Goal: Task Accomplishment & Management: Complete application form

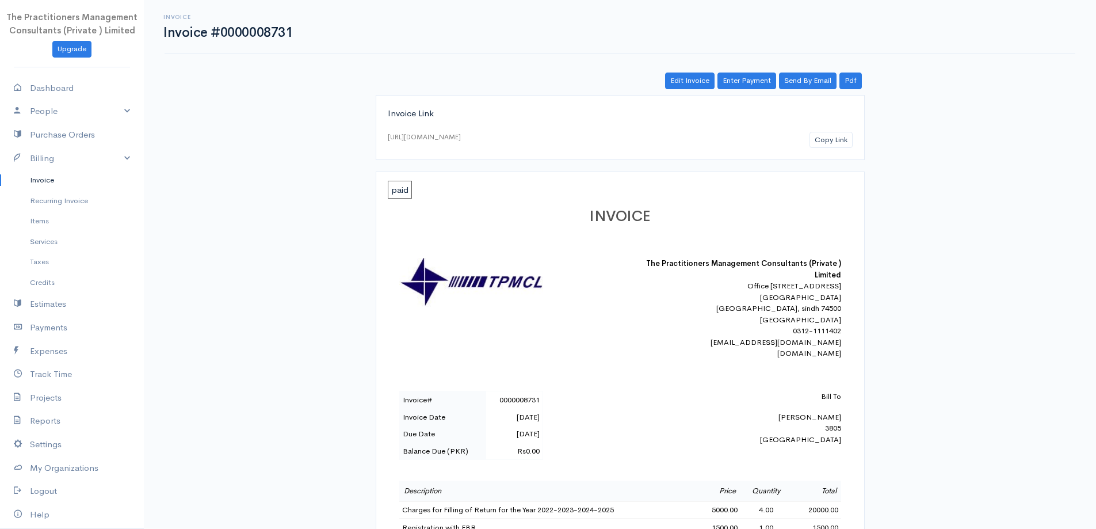
click at [47, 189] on link "Invoice" at bounding box center [72, 180] width 144 height 21
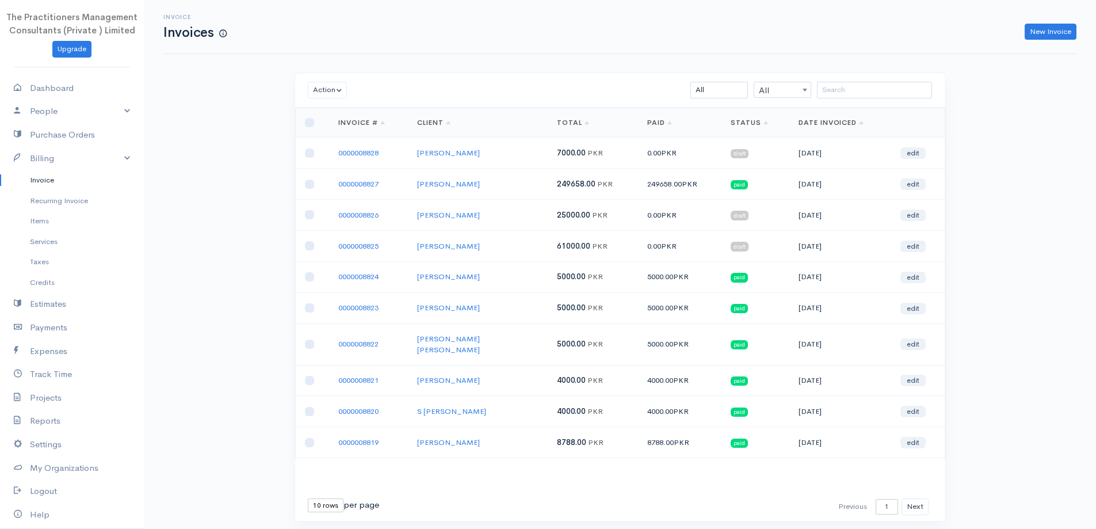
click at [1064, 20] on div "Invoice Invoices New Invoice" at bounding box center [620, 27] width 925 height 26
click at [1058, 26] on link "New Invoice" at bounding box center [1051, 32] width 52 height 17
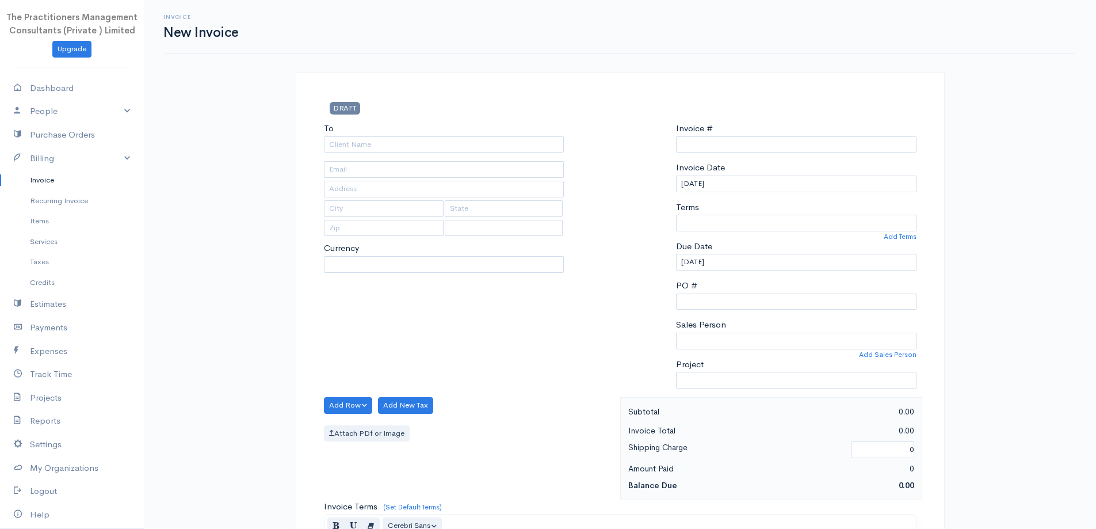
select select "[GEOGRAPHIC_DATA]"
select select "PKR"
type input "0000008829"
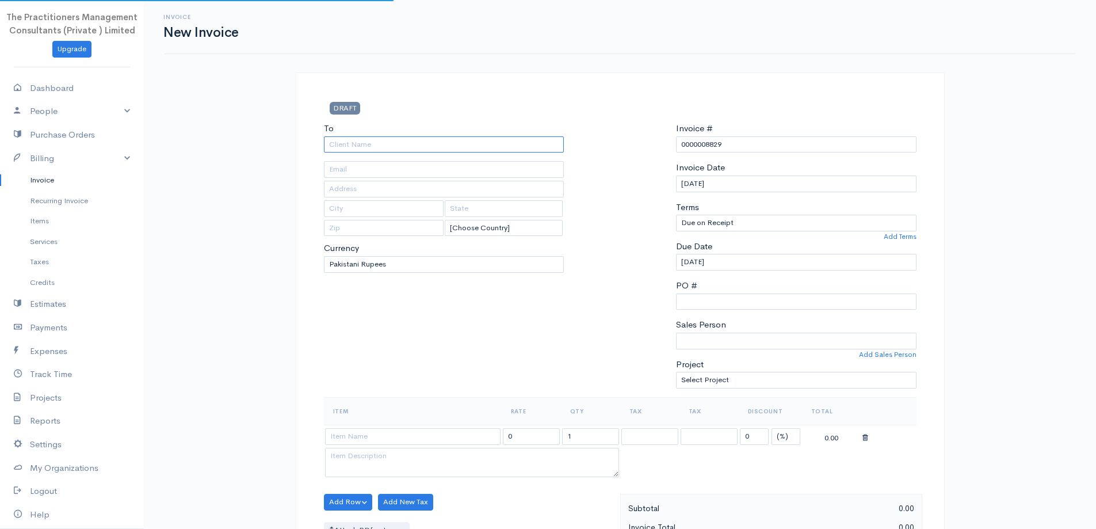
click at [481, 146] on input "To" at bounding box center [444, 144] width 241 height 17
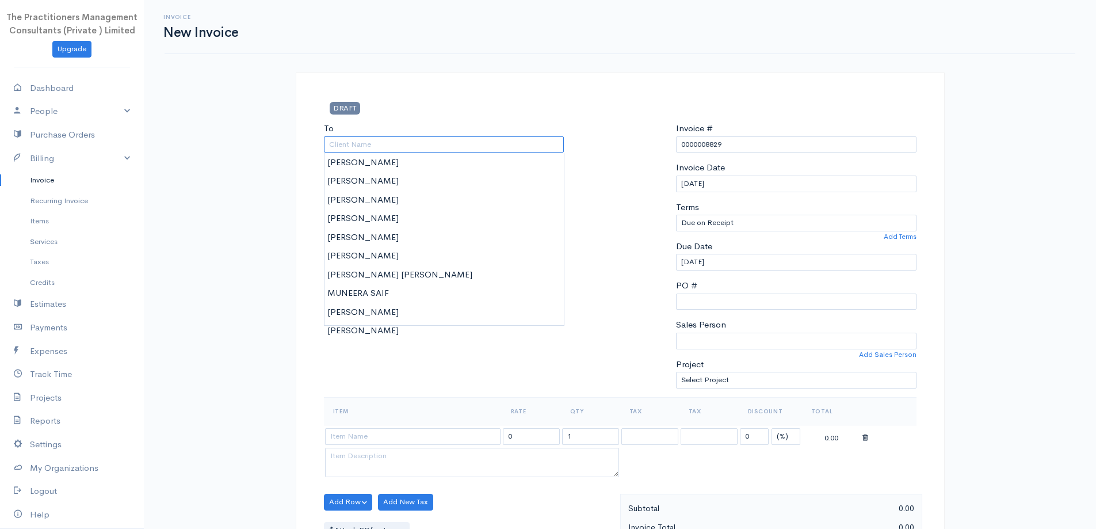
type input "j"
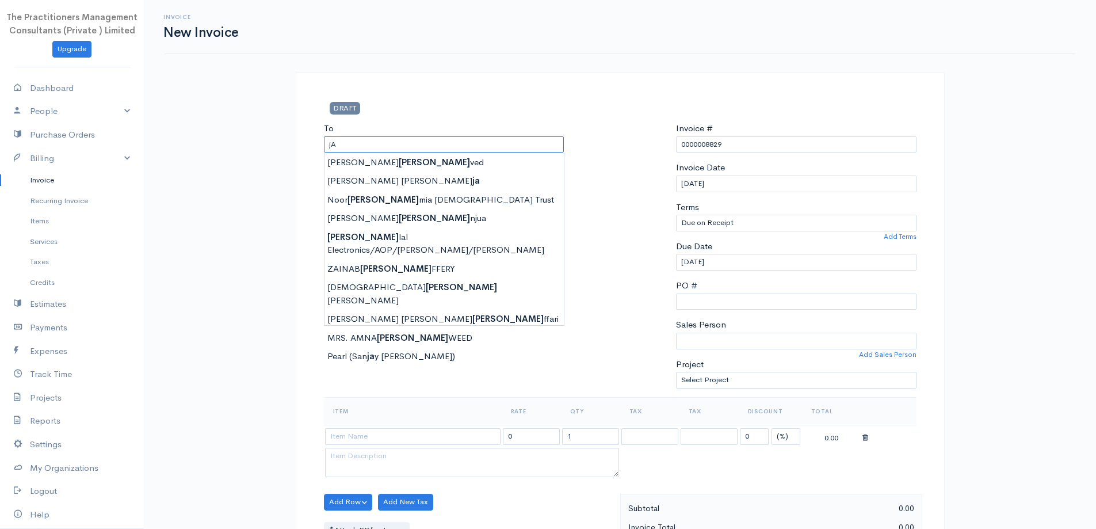
type input "j"
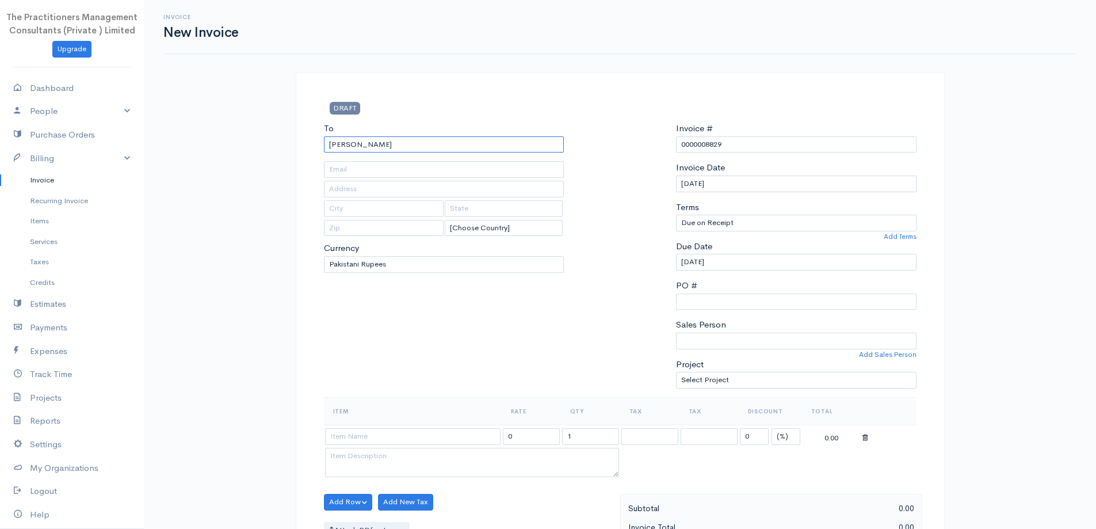
type input "[PERSON_NAME]"
click at [531, 173] on input "text" at bounding box center [444, 169] width 241 height 17
click at [336, 188] on input "text" at bounding box center [444, 189] width 241 height 17
type input "3834"
click at [357, 153] on div "To [PERSON_NAME] 3834 [Choose Country] [GEOGRAPHIC_DATA] [GEOGRAPHIC_DATA] [GEO…" at bounding box center [444, 259] width 252 height 275
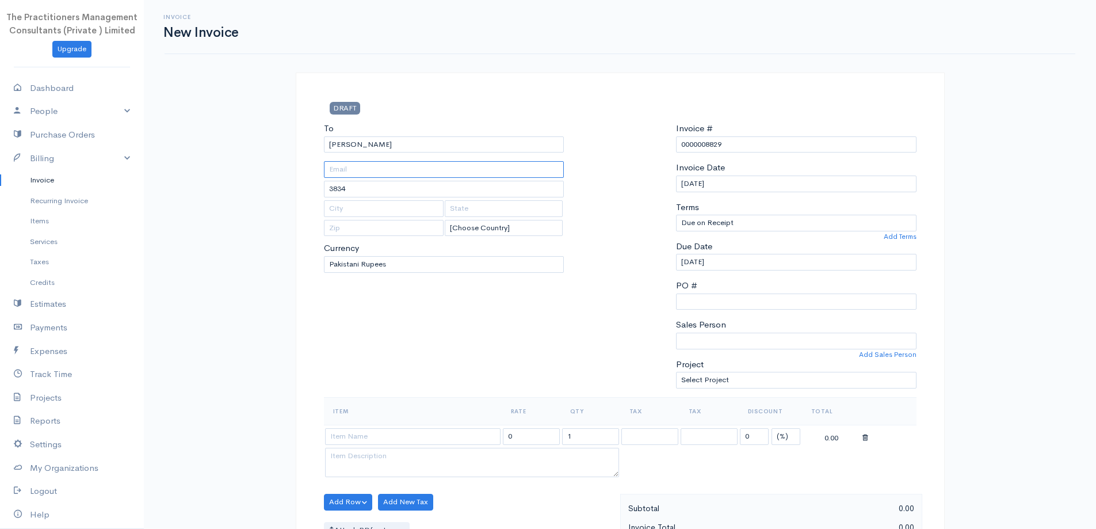
click at [352, 166] on input "text" at bounding box center [444, 169] width 241 height 17
type input "4"
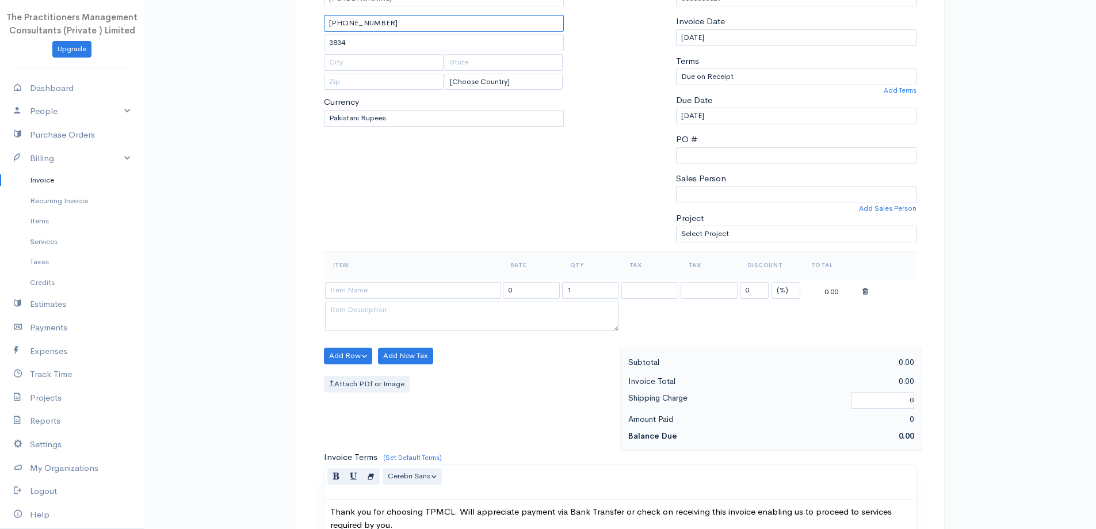
scroll to position [288, 0]
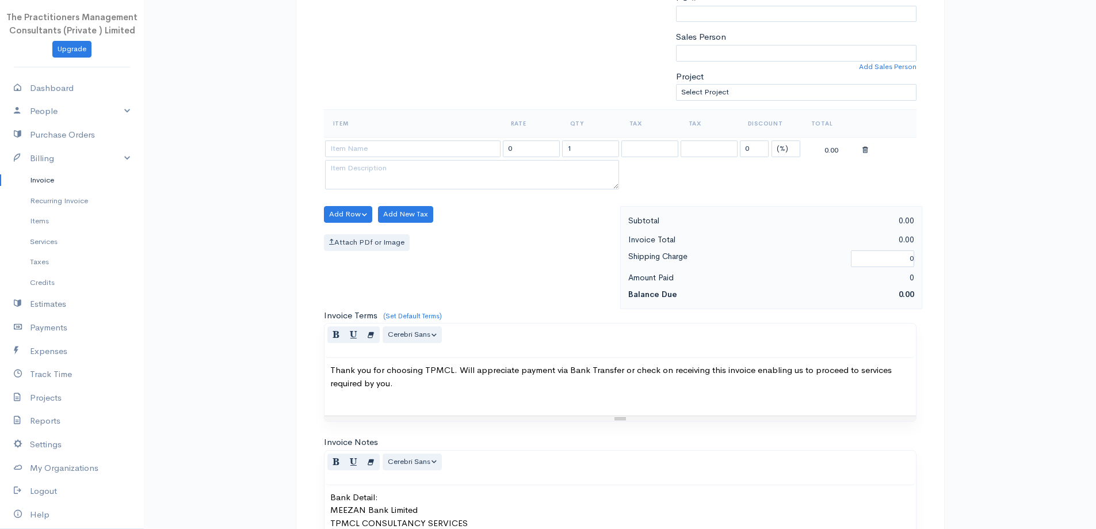
type input "[PHONE_NUMBER]"
click at [435, 154] on input at bounding box center [413, 148] width 176 height 17
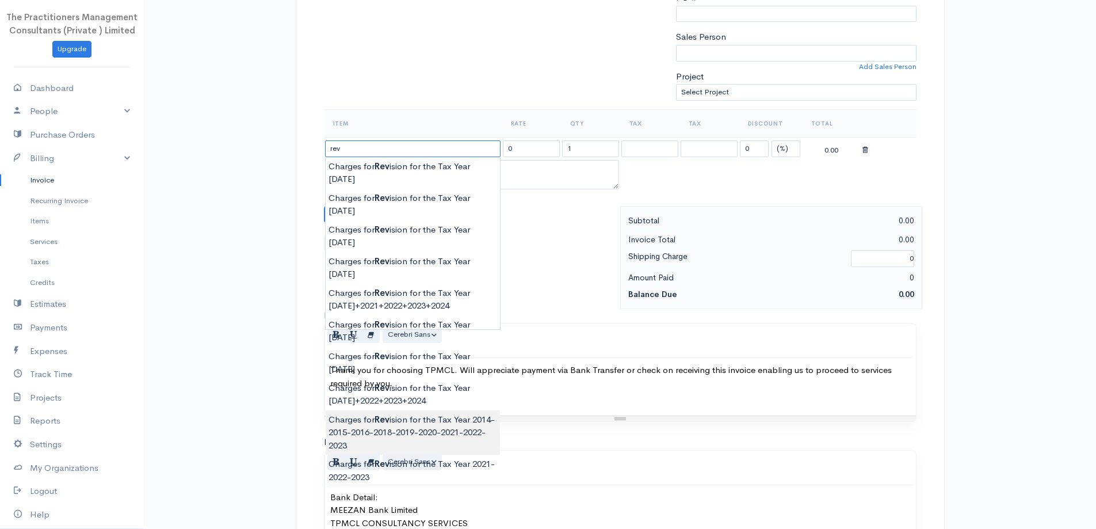
type input "Charges for Revision for the Tax Year 2014-2015-2016-2018-2019-2020-2021-2022-2…"
type input "5000.00"
click at [428, 357] on body "The Practitioners Management Consultants (Private ) Limited Upgrade Dashboard P…" at bounding box center [548, 217] width 1096 height 1010
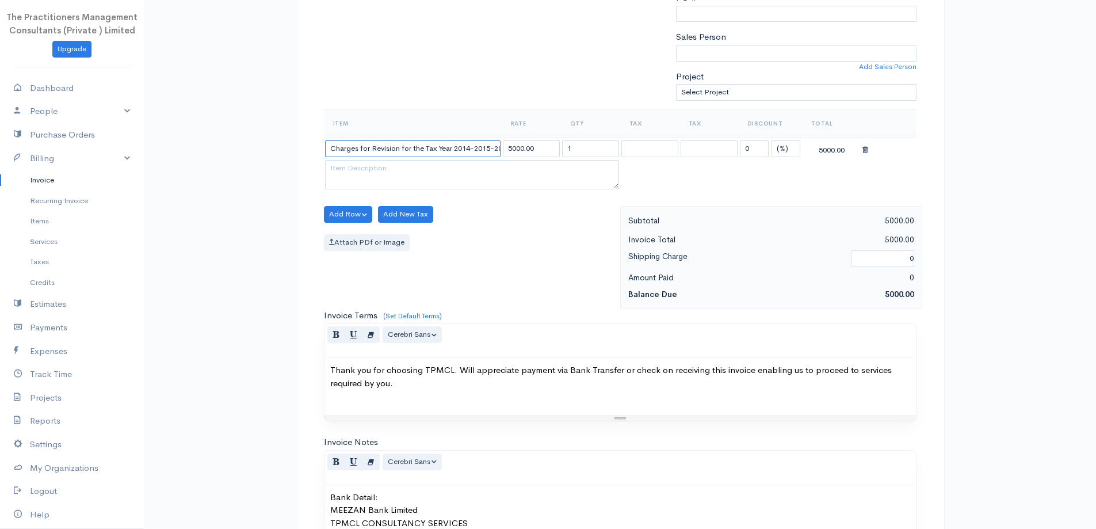
scroll to position [0, 136]
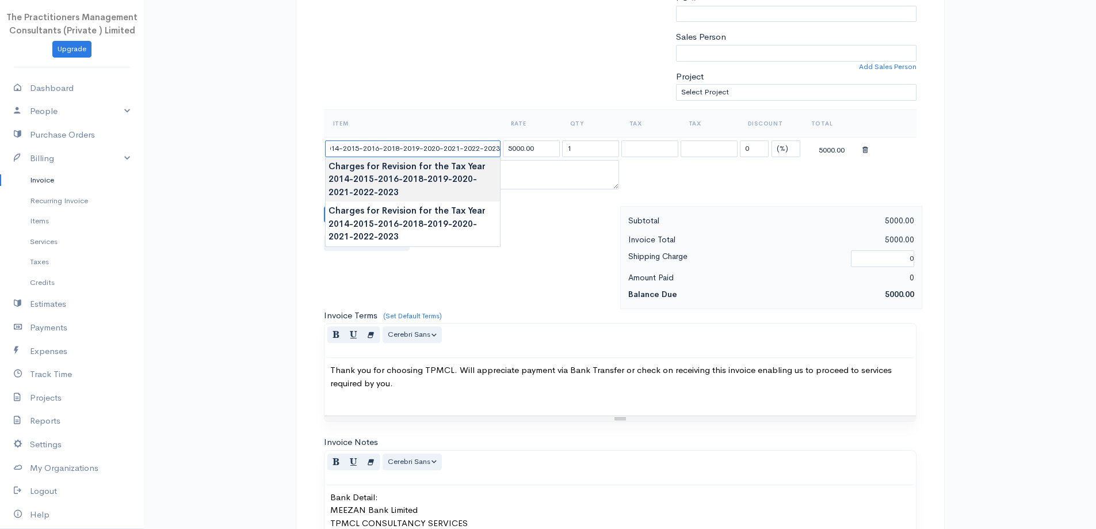
drag, startPoint x: 453, startPoint y: 144, endPoint x: 420, endPoint y: 160, distance: 37.1
click at [420, 160] on body "The Practitioners Management Consultants (Private ) Limited Upgrade Dashboard P…" at bounding box center [548, 217] width 1096 height 1010
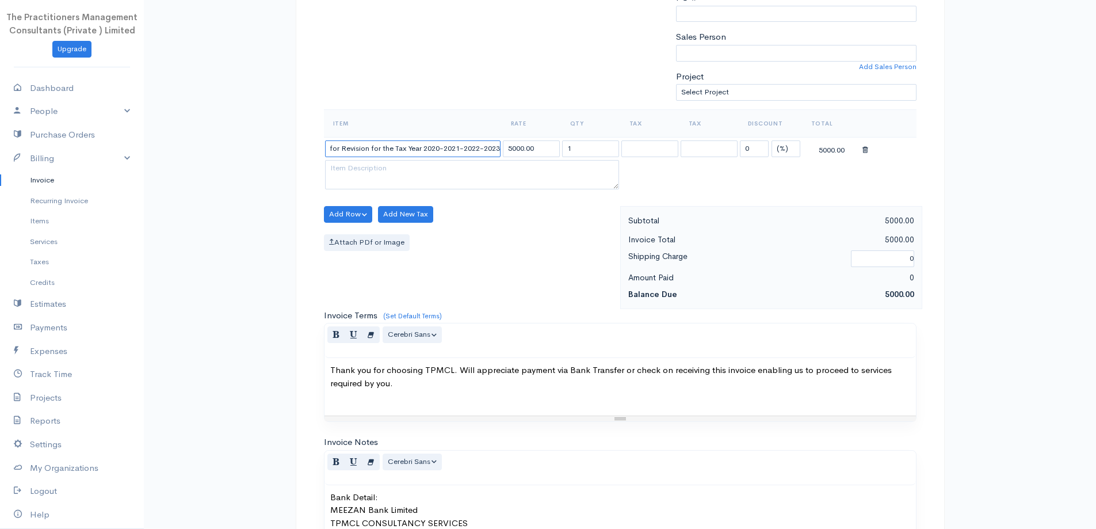
click at [445, 151] on input "Charges for Revision for the Tax Year 2020-2021-2022-2023" at bounding box center [413, 148] width 176 height 17
click at [467, 146] on input "Charges for Revision for the Tax Year 2020-2021-2022-2023" at bounding box center [413, 148] width 176 height 17
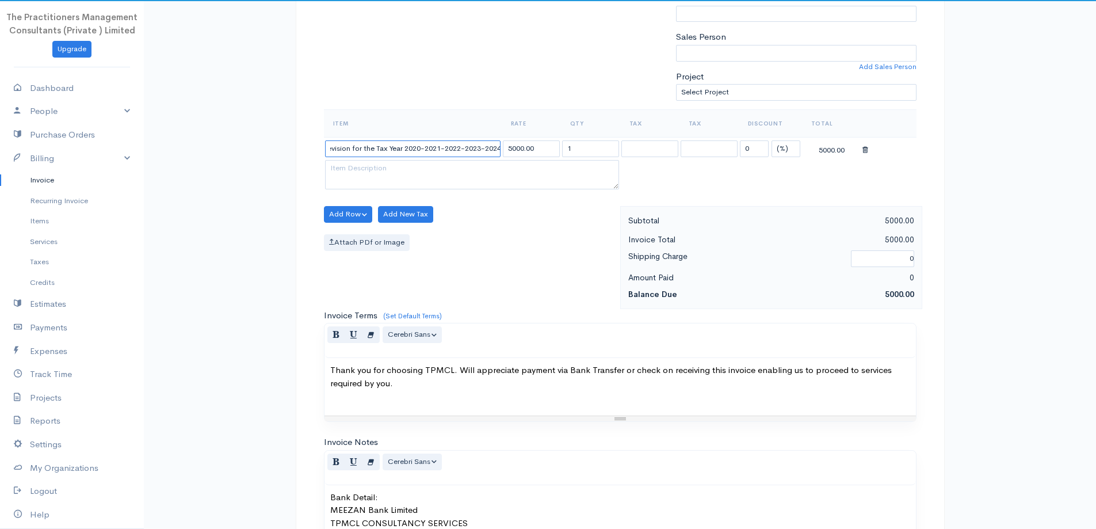
scroll to position [0, 54]
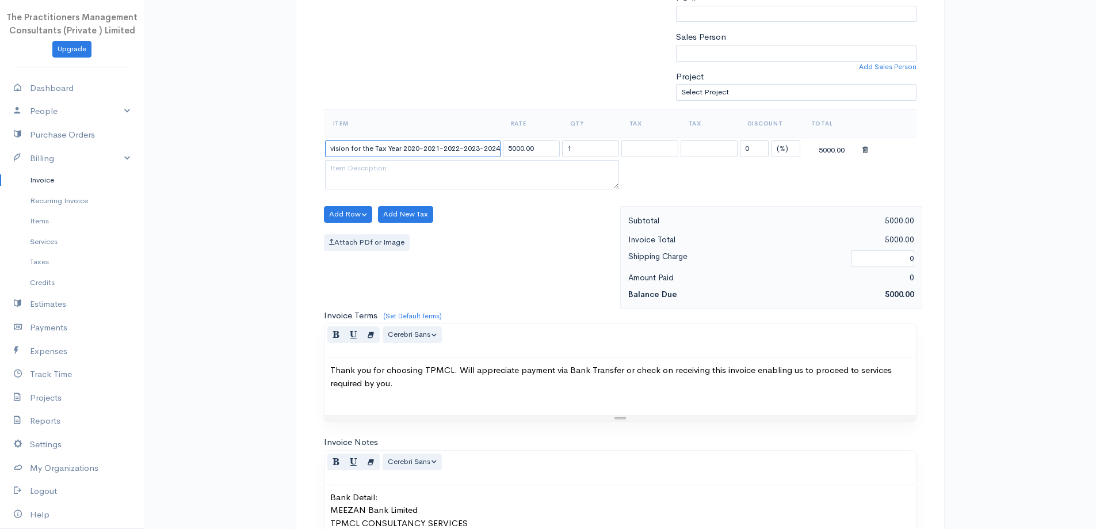
type input "Charges for Revision for the Tax Year 2020-2021-2022-2023-2024"
click at [573, 141] on input "1" at bounding box center [590, 148] width 57 height 17
type input "5"
click at [509, 148] on input "5000.00" at bounding box center [531, 148] width 57 height 17
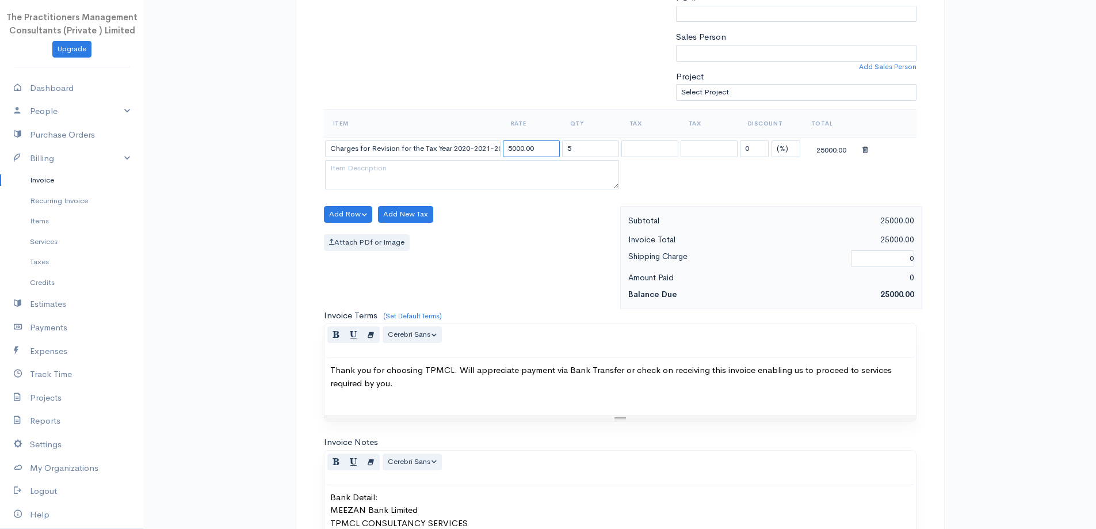
click at [510, 149] on input "5000.00" at bounding box center [531, 148] width 57 height 17
type input "10000.00"
click at [347, 225] on div "Add Row Add Item Row Add Time Row Add New Tax Attach PDf or Image" at bounding box center [469, 257] width 302 height 103
click at [351, 217] on button "Add Row" at bounding box center [348, 214] width 49 height 17
click at [369, 232] on link "Add Item Row" at bounding box center [370, 238] width 91 height 20
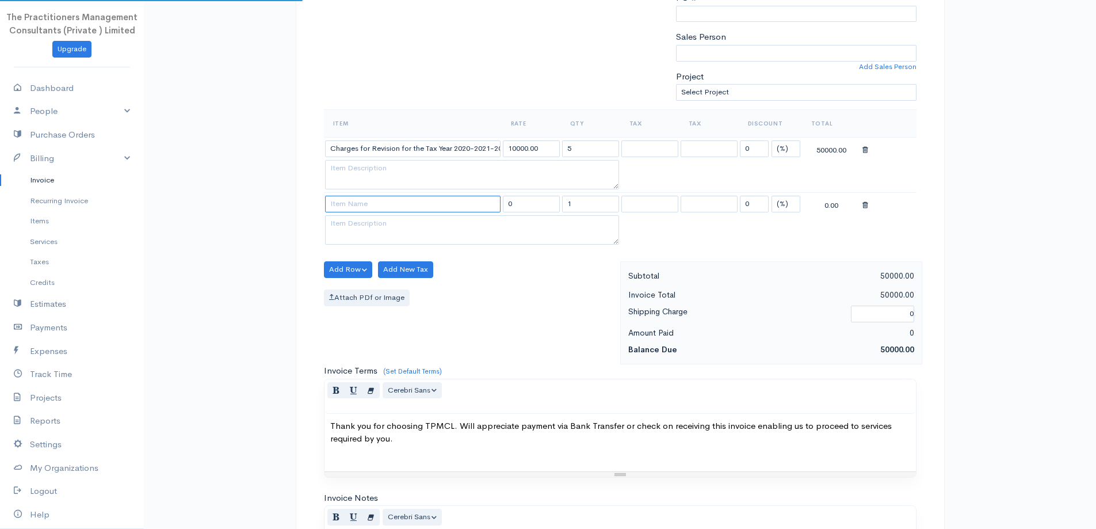
click at [374, 212] on input at bounding box center [413, 204] width 176 height 17
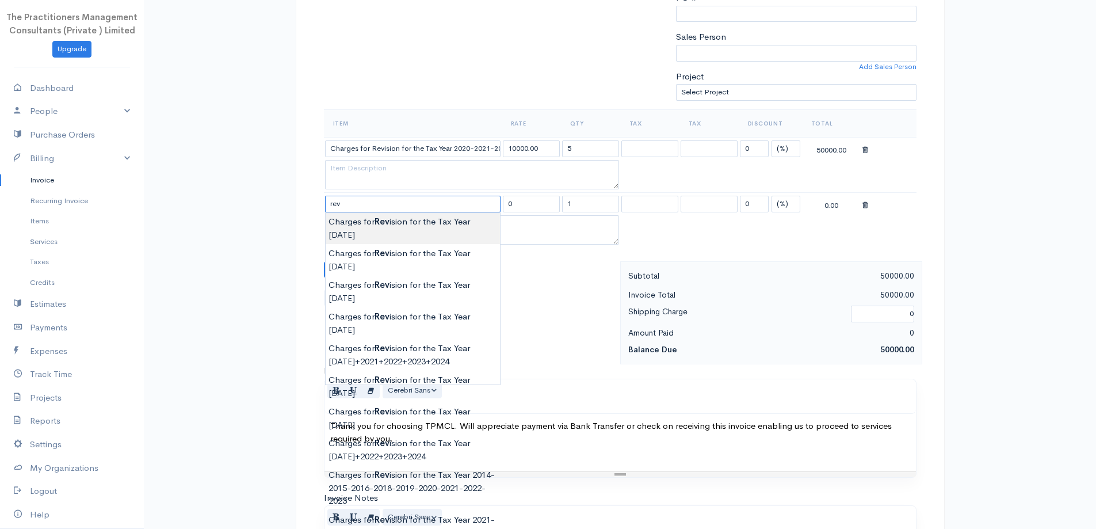
type input "Charges for Revision for the Tax Year [DATE]"
type input "30000.00"
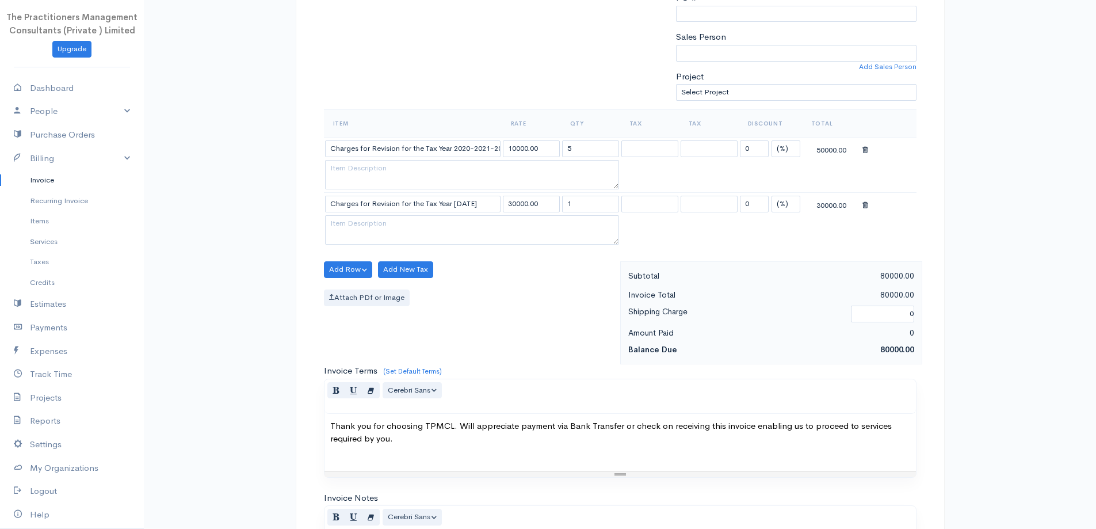
click at [409, 217] on body "The Practitioners Management Consultants (Private ) Limited Upgrade Dashboard P…" at bounding box center [548, 244] width 1096 height 1065
click at [472, 202] on input "Charges for Revision for the Tax Year [DATE]" at bounding box center [413, 204] width 176 height 17
type input "Charges for Revision for the Tax Year [DATE]"
drag, startPoint x: 517, startPoint y: 207, endPoint x: 505, endPoint y: 204, distance: 12.3
click at [505, 204] on input "30000.00" at bounding box center [531, 204] width 57 height 17
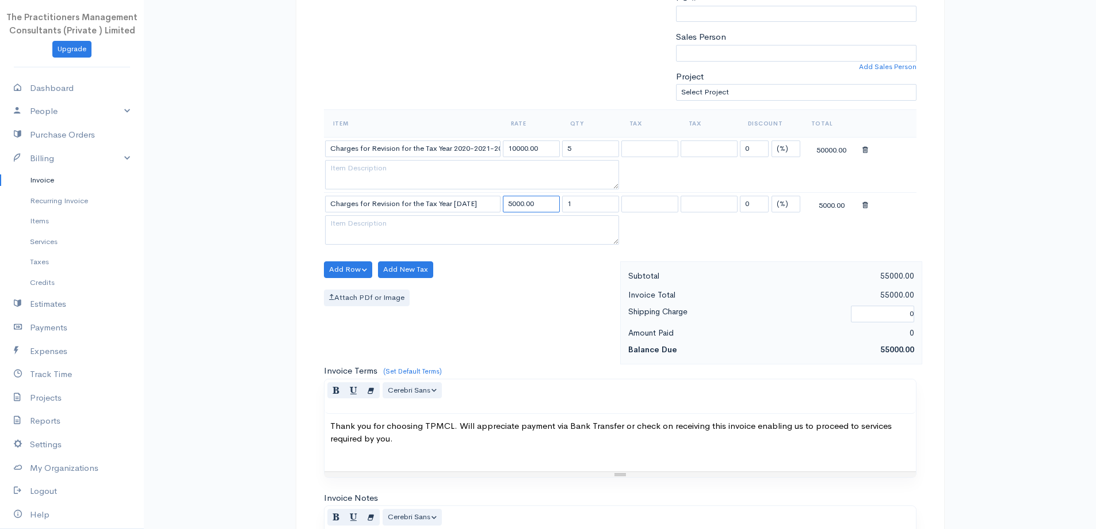
type input "5000.00"
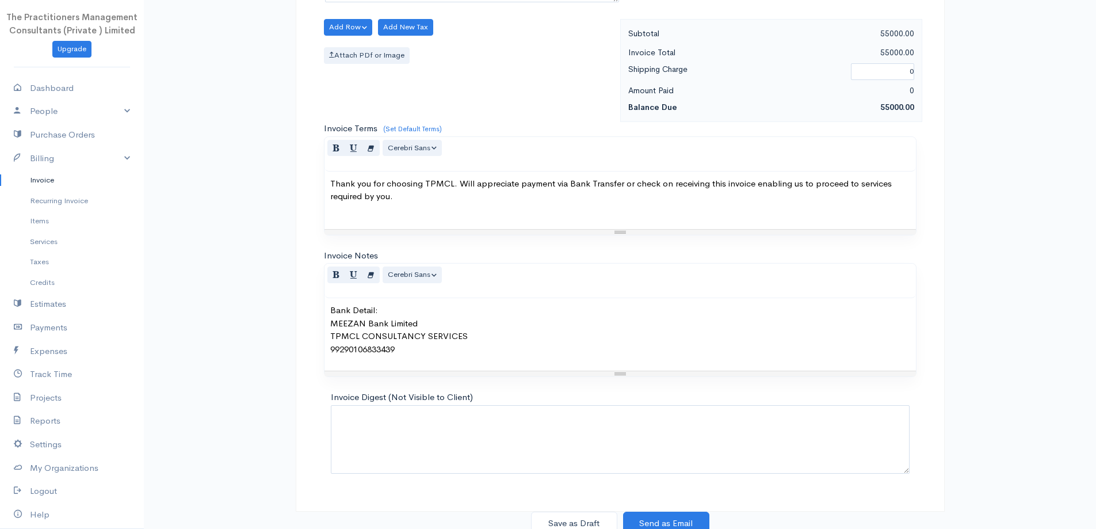
scroll to position [536, 0]
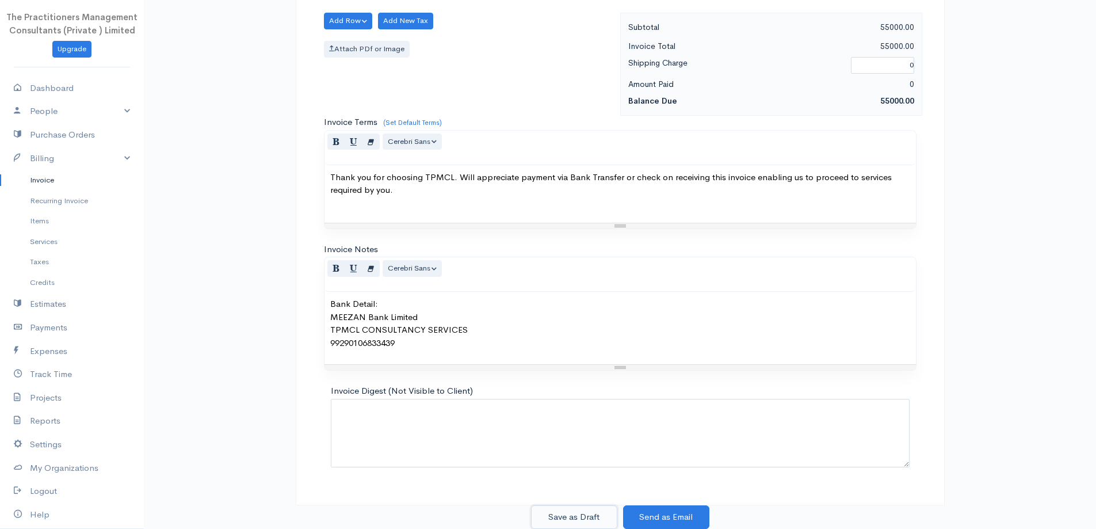
click at [577, 508] on button "Save as Draft" at bounding box center [574, 517] width 86 height 24
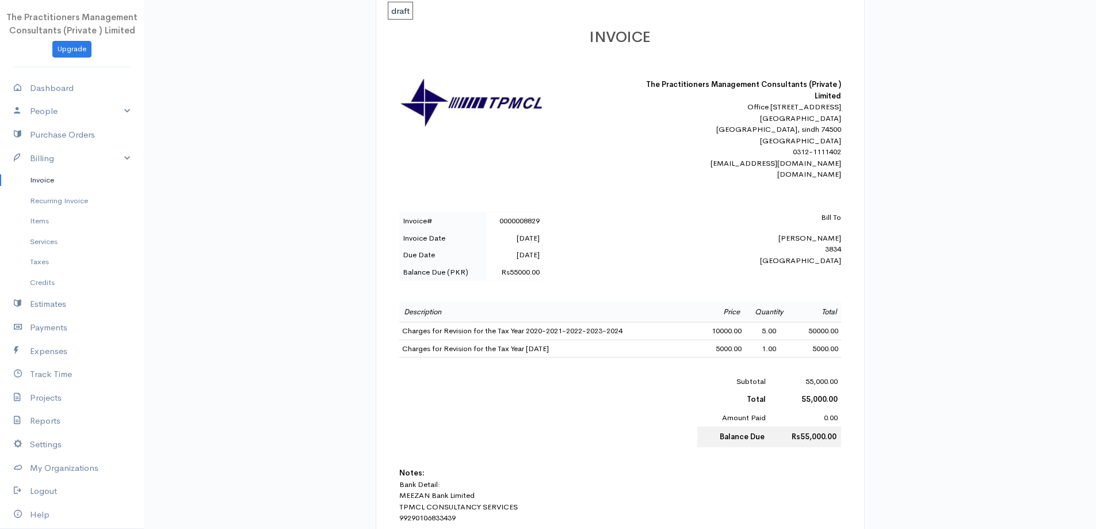
scroll to position [18, 0]
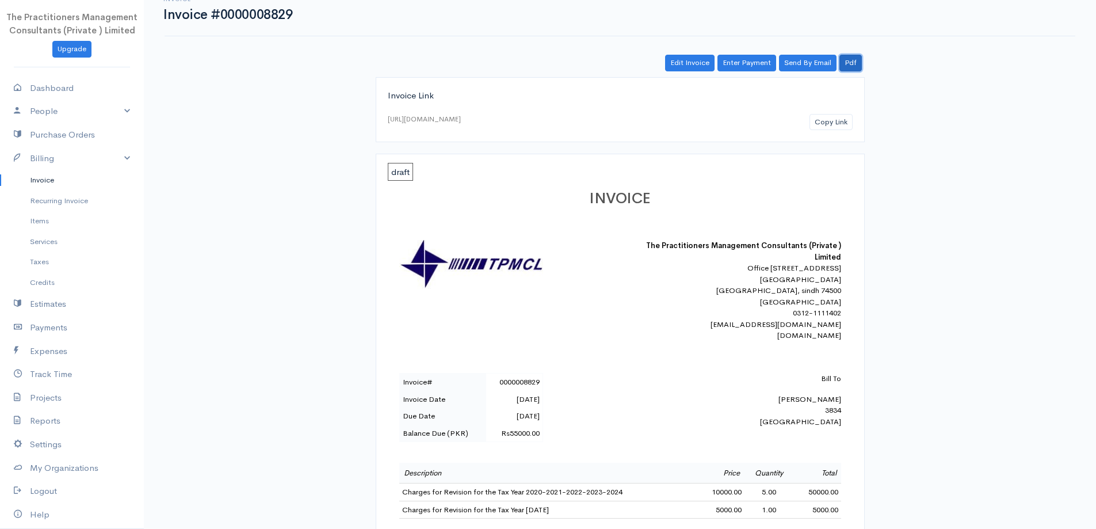
click at [840, 66] on link "Pdf" at bounding box center [851, 63] width 22 height 17
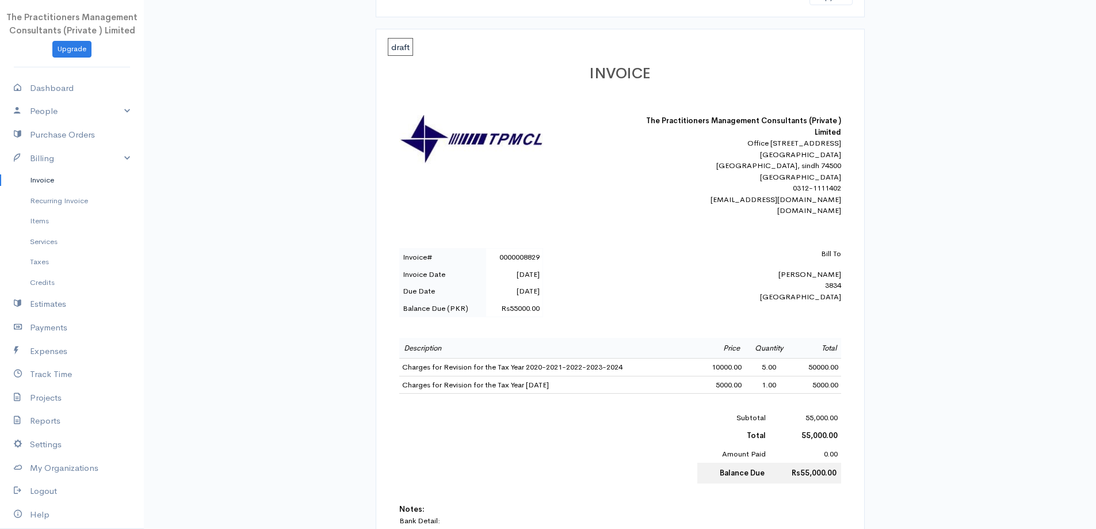
scroll to position [0, 0]
